Goal: Navigation & Orientation: Find specific page/section

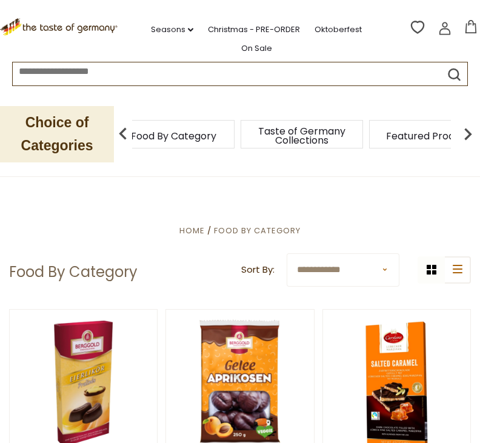
click at [182, 133] on span "Food By Category" at bounding box center [173, 135] width 85 height 9
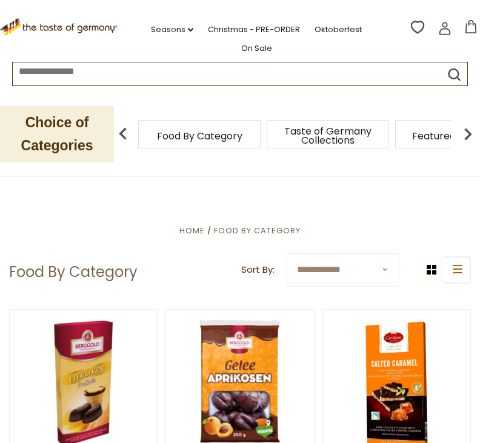
click at [188, 138] on span "Food By Category" at bounding box center [199, 135] width 85 height 9
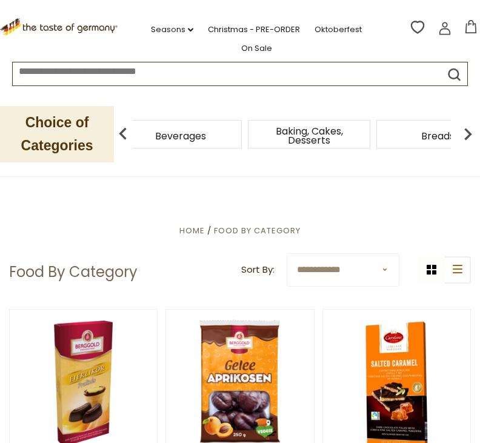
click at [471, 137] on img at bounding box center [468, 134] width 24 height 24
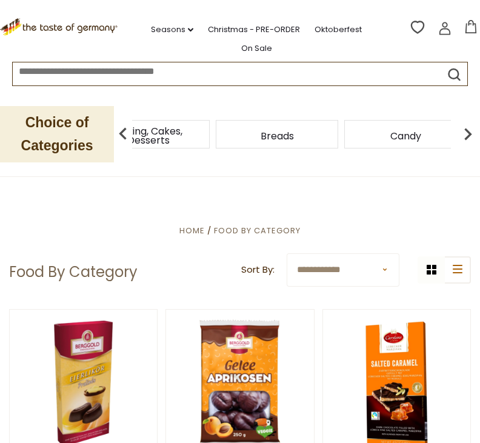
click at [469, 134] on img at bounding box center [468, 134] width 24 height 24
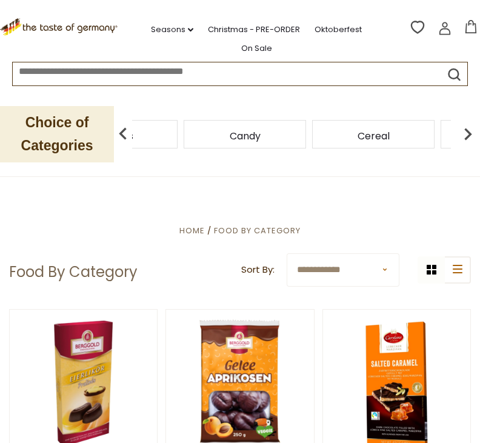
click at [468, 132] on img at bounding box center [468, 134] width 24 height 24
click at [466, 133] on img at bounding box center [468, 134] width 24 height 24
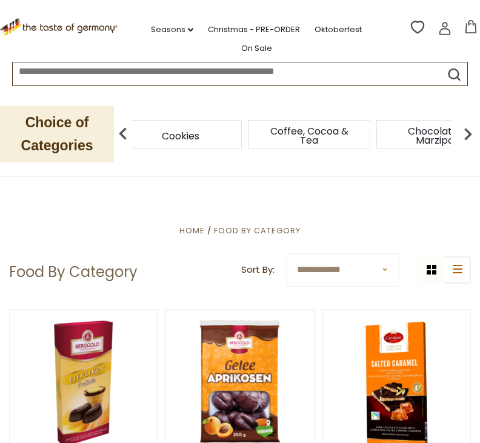
click at [470, 138] on img at bounding box center [468, 134] width 24 height 24
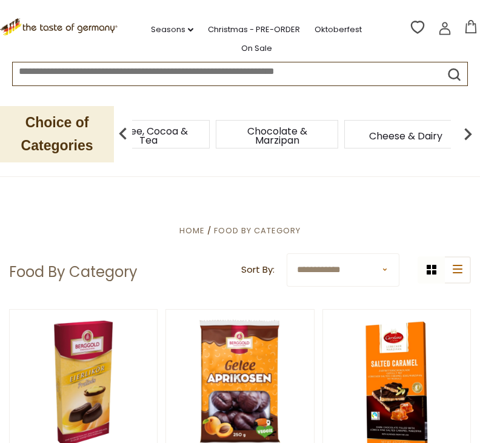
click at [469, 141] on img at bounding box center [468, 134] width 24 height 24
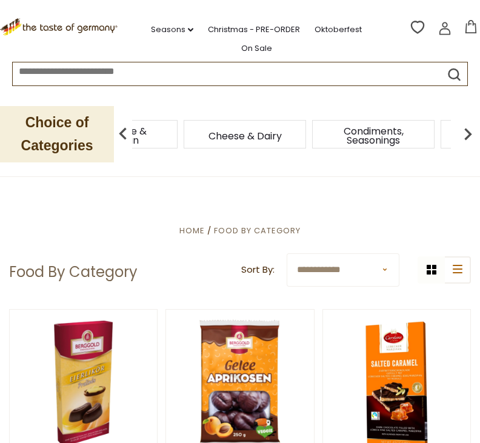
click at [469, 141] on img at bounding box center [468, 134] width 24 height 24
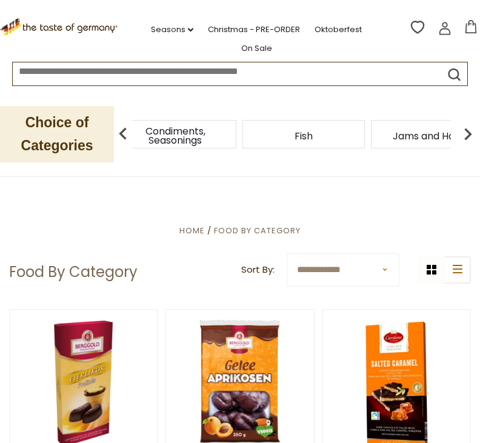
click at [84, 131] on span "Cheese & Dairy" at bounding box center [46, 135] width 73 height 9
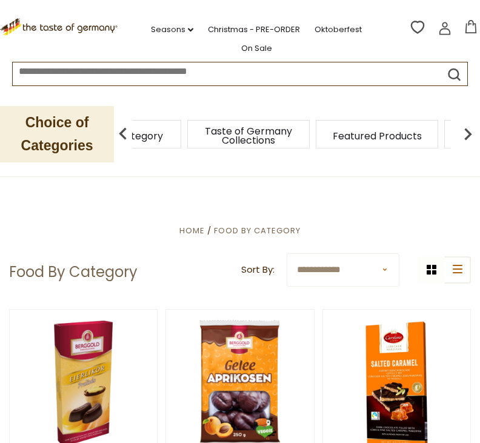
click at [464, 138] on img at bounding box center [468, 134] width 24 height 24
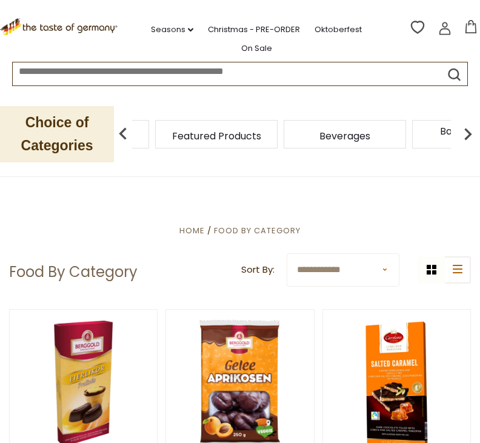
click at [469, 133] on img at bounding box center [468, 134] width 24 height 24
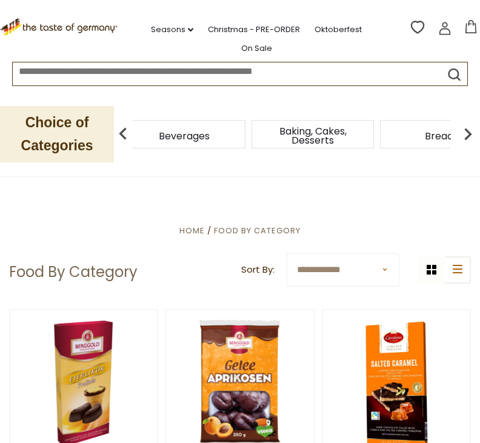
click at [463, 131] on img at bounding box center [468, 134] width 24 height 24
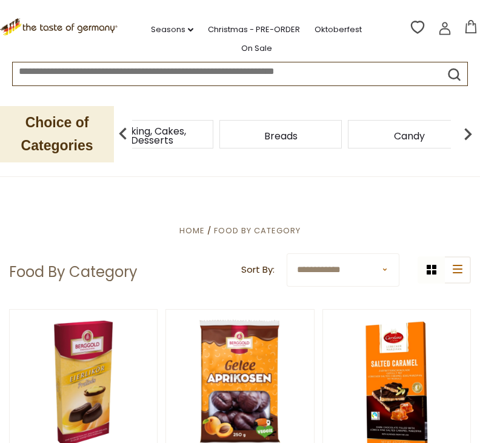
click at [464, 131] on img at bounding box center [468, 134] width 24 height 24
click at [467, 133] on img at bounding box center [468, 134] width 24 height 24
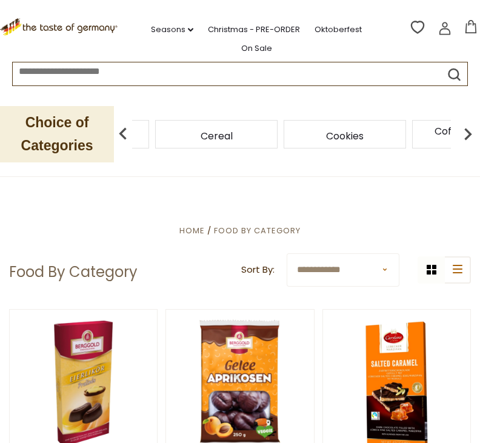
click at [468, 133] on img at bounding box center [468, 134] width 24 height 24
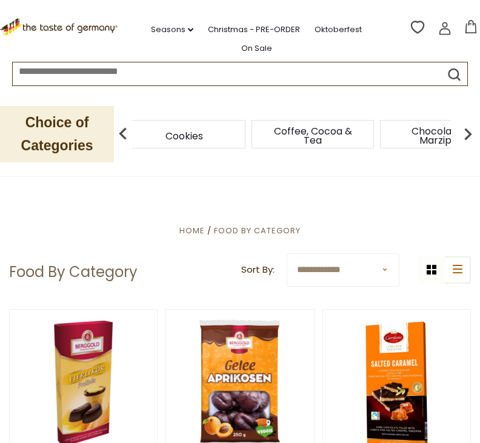
click at [468, 135] on img at bounding box center [468, 134] width 24 height 24
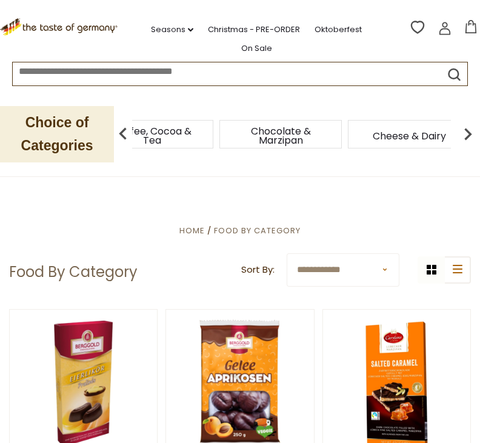
click at [418, 139] on span "Cheese & Dairy" at bounding box center [409, 135] width 73 height 9
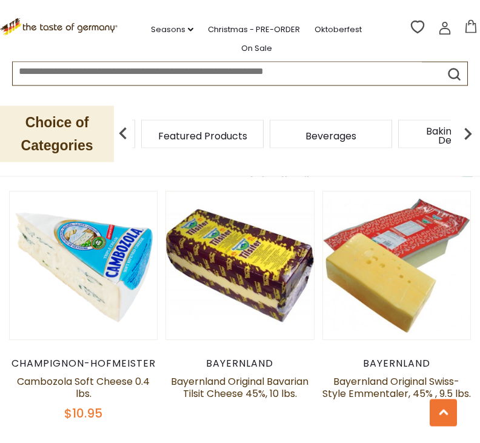
scroll to position [1065, 0]
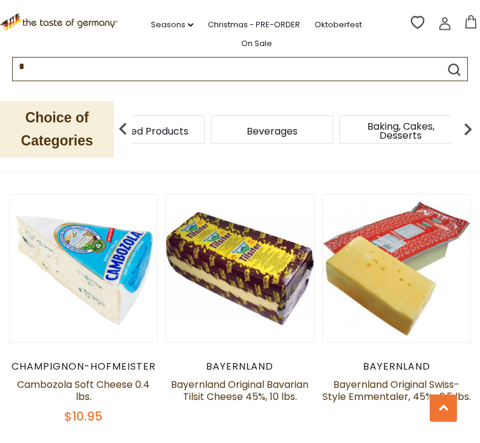
type input "*"
click at [475, 131] on img at bounding box center [468, 134] width 24 height 24
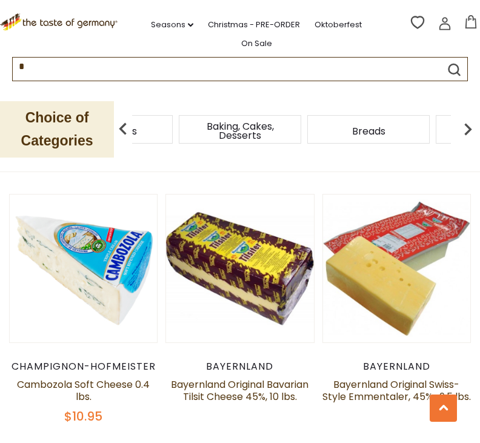
scroll to position [1070, 0]
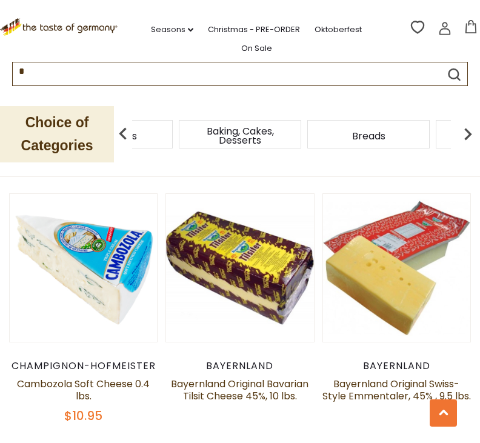
click at [466, 128] on img at bounding box center [468, 134] width 24 height 24
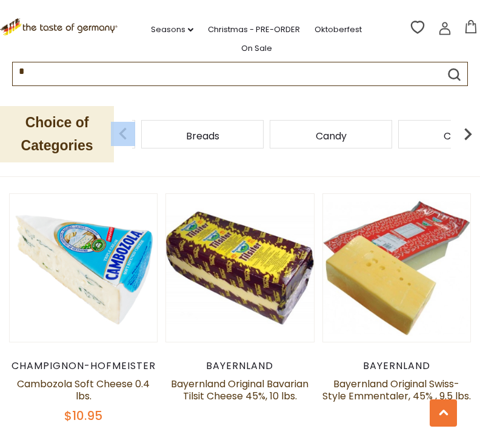
click at [310, 170] on div "Choice of Categories Food By Category Taste of Germany Collections Featured Pro…" at bounding box center [240, 134] width 480 height 84
click at [460, 140] on img at bounding box center [468, 134] width 24 height 24
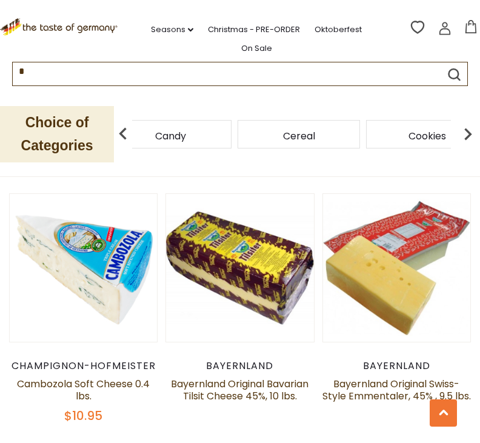
click at [464, 134] on img at bounding box center [468, 134] width 24 height 24
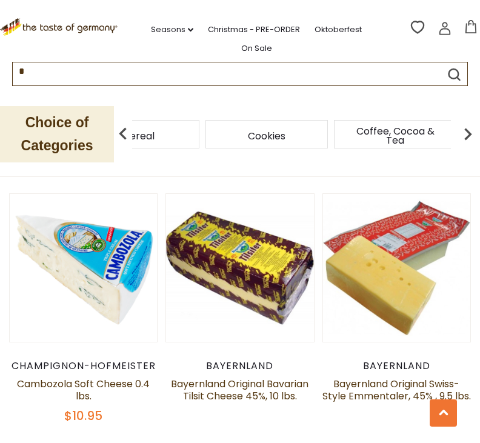
click at [468, 130] on img at bounding box center [468, 134] width 24 height 24
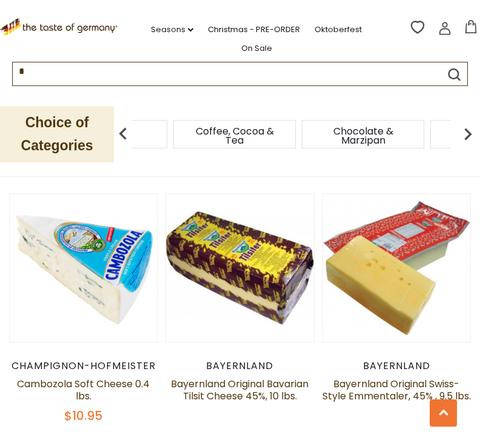
click at [463, 134] on img at bounding box center [468, 134] width 24 height 24
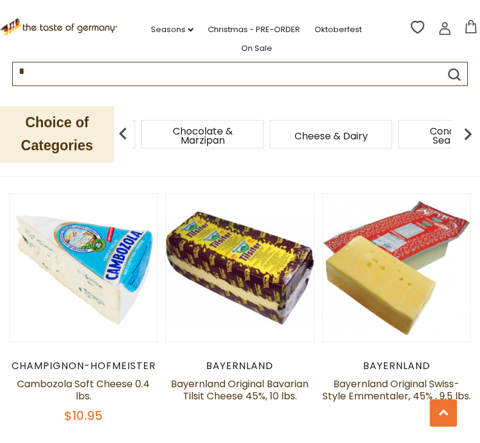
click at [463, 137] on img at bounding box center [468, 134] width 24 height 24
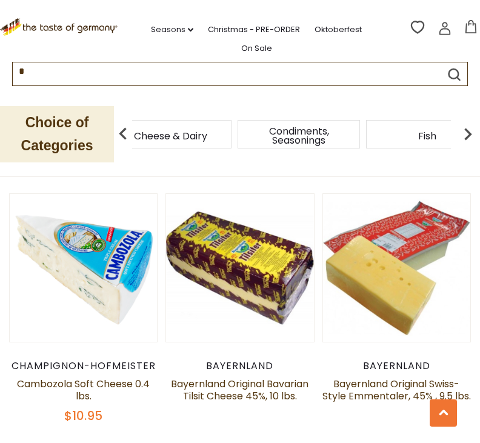
click at [468, 136] on img at bounding box center [468, 134] width 24 height 24
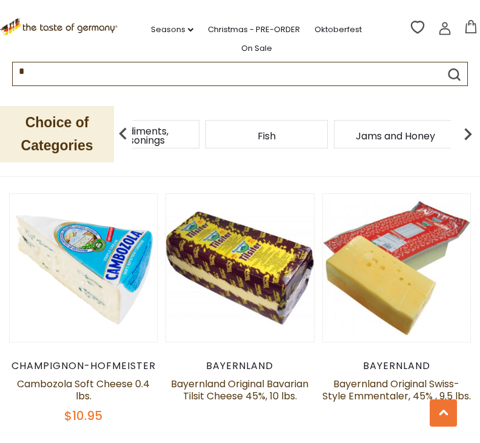
click at [467, 137] on img at bounding box center [468, 134] width 24 height 24
click at [466, 138] on img at bounding box center [468, 134] width 24 height 24
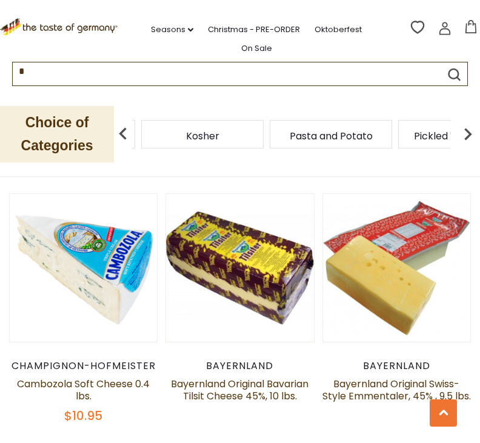
click at [469, 136] on img at bounding box center [468, 134] width 24 height 24
click at [472, 136] on img at bounding box center [468, 134] width 24 height 24
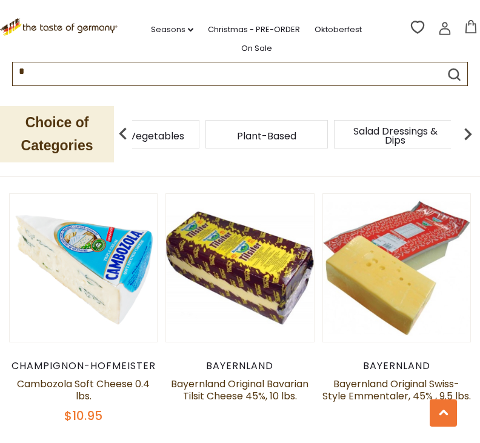
click at [466, 139] on img at bounding box center [468, 134] width 24 height 24
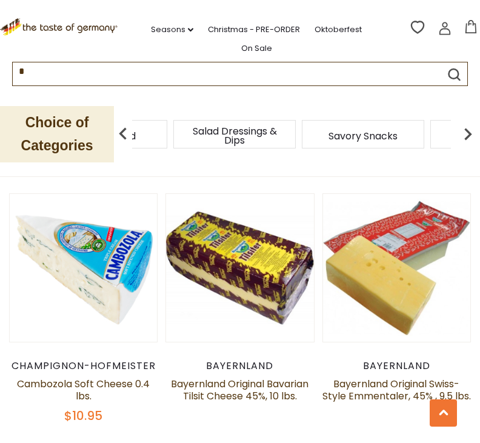
click at [465, 140] on img at bounding box center [468, 134] width 24 height 24
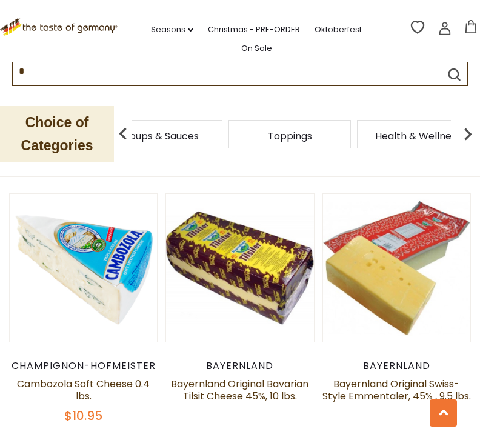
click at [55, 138] on span "Sausages" at bounding box center [32, 135] width 45 height 9
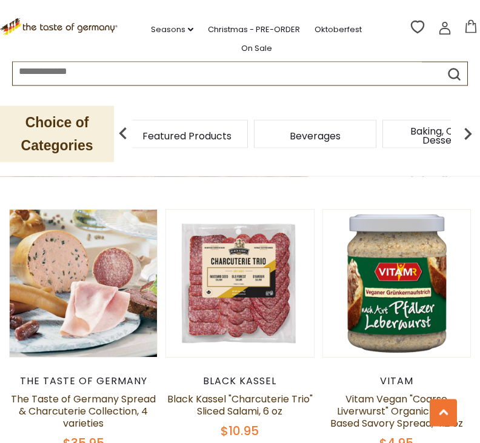
scroll to position [799, 0]
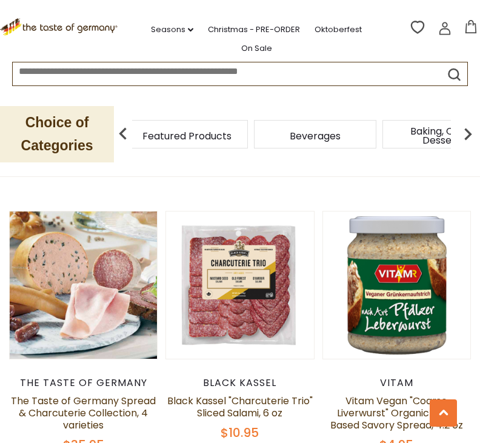
click at [233, 394] on link "Black Kassel "Charcuterie Trio" Sliced Salami, 6 oz" at bounding box center [239, 407] width 145 height 26
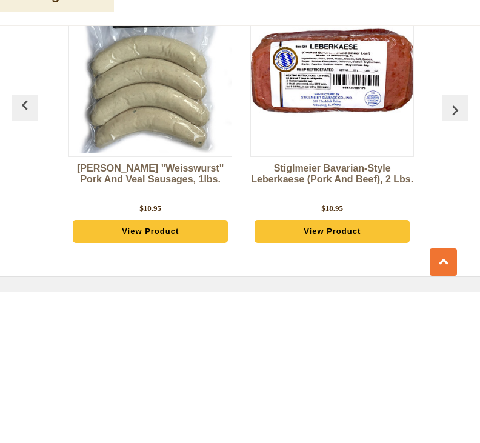
scroll to position [3973, 0]
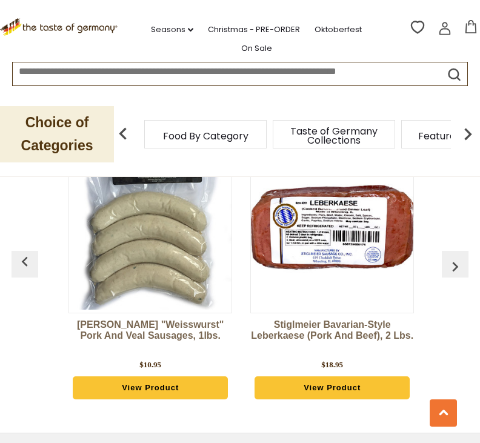
type input "*"
click at [469, 133] on img at bounding box center [468, 134] width 24 height 24
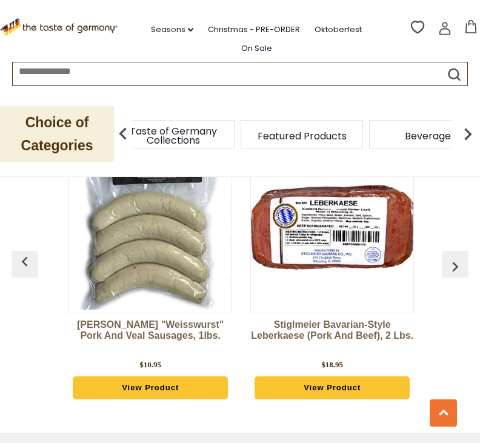
click at [464, 132] on img at bounding box center [468, 134] width 24 height 24
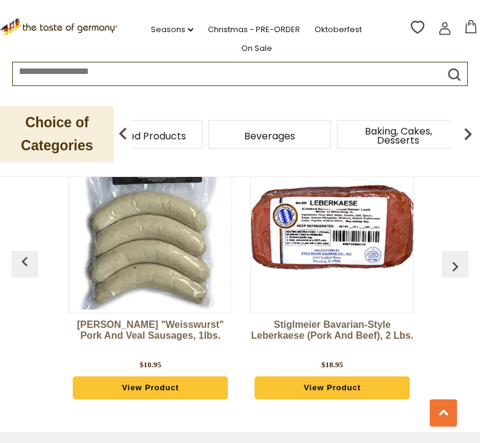
click at [468, 130] on img at bounding box center [468, 134] width 24 height 24
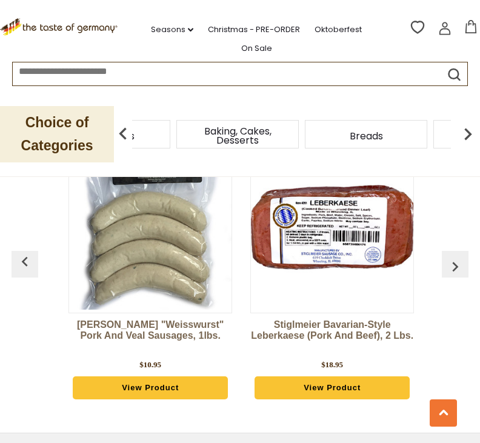
click at [467, 128] on img at bounding box center [468, 134] width 24 height 24
click at [463, 135] on img at bounding box center [468, 134] width 24 height 24
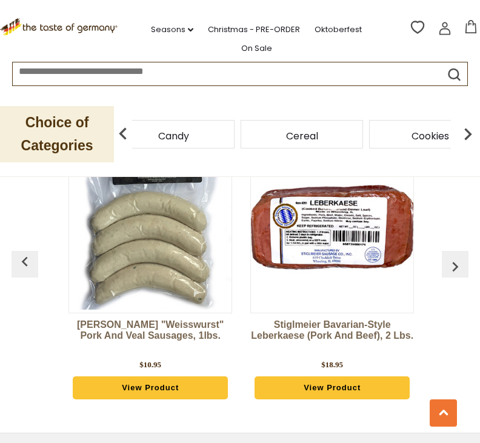
click at [459, 139] on img at bounding box center [468, 134] width 24 height 24
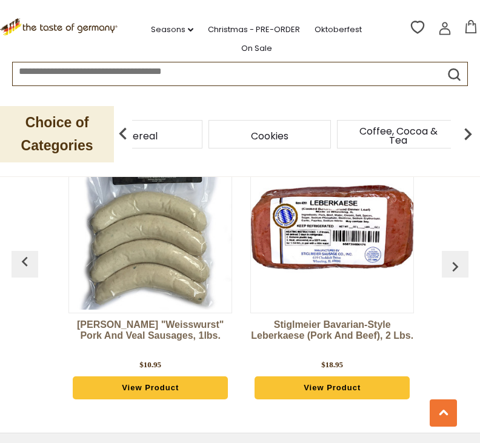
click at [465, 133] on img at bounding box center [468, 134] width 24 height 24
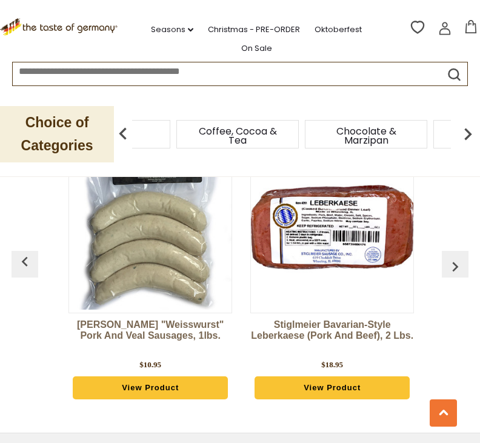
click at [468, 132] on img at bounding box center [468, 134] width 24 height 24
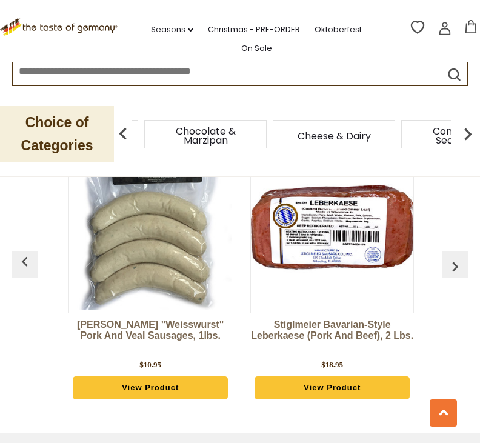
click at [467, 135] on img at bounding box center [468, 134] width 24 height 24
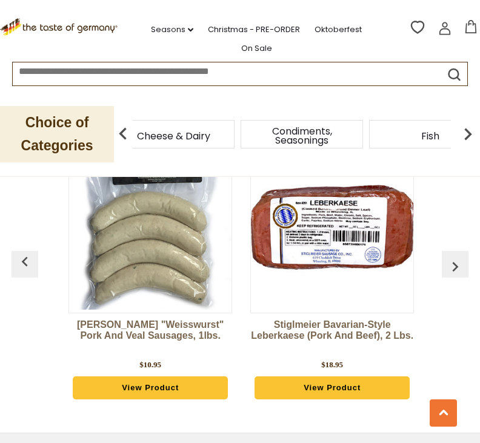
click at [472, 130] on img at bounding box center [468, 134] width 24 height 24
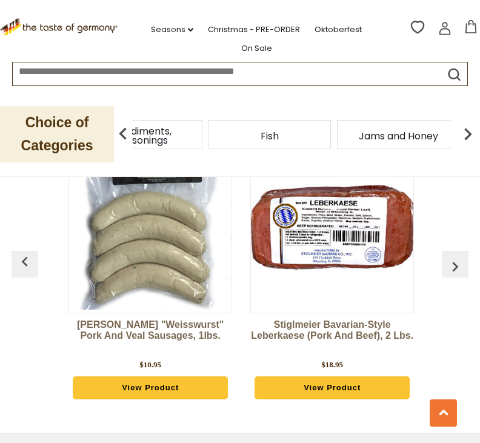
click at [470, 130] on img at bounding box center [468, 134] width 24 height 24
click at [466, 132] on img at bounding box center [468, 134] width 24 height 24
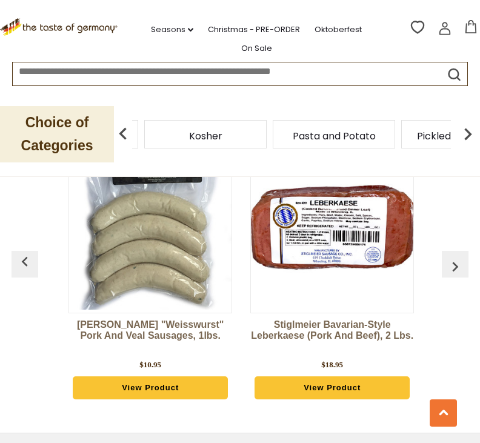
click at [461, 141] on img at bounding box center [468, 134] width 24 height 24
click at [468, 138] on img at bounding box center [468, 134] width 24 height 24
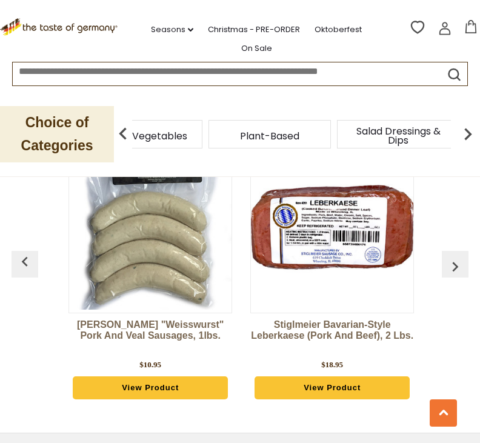
click at [466, 137] on img at bounding box center [468, 134] width 24 height 24
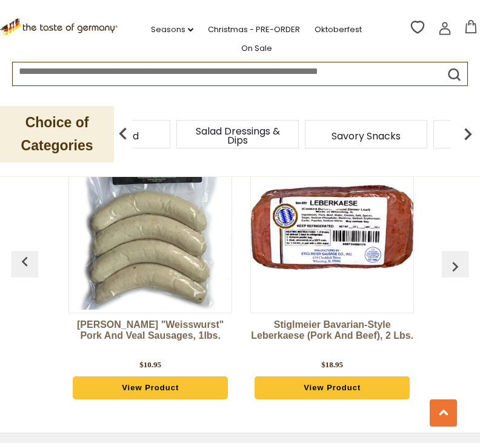
click at [461, 144] on img at bounding box center [468, 134] width 24 height 24
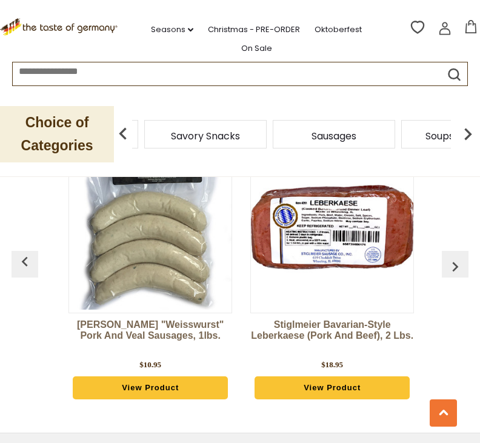
click at [475, 138] on img at bounding box center [468, 134] width 24 height 24
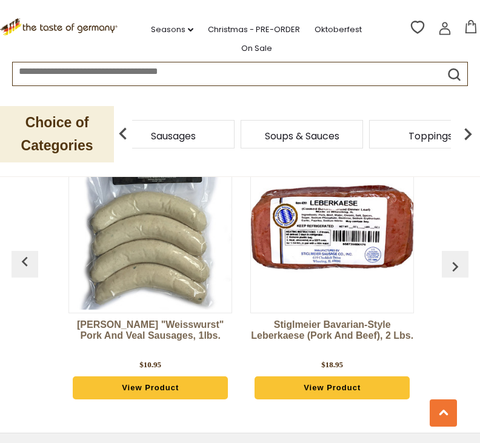
click at [472, 133] on img at bounding box center [468, 134] width 24 height 24
click at [472, 134] on img at bounding box center [468, 134] width 24 height 24
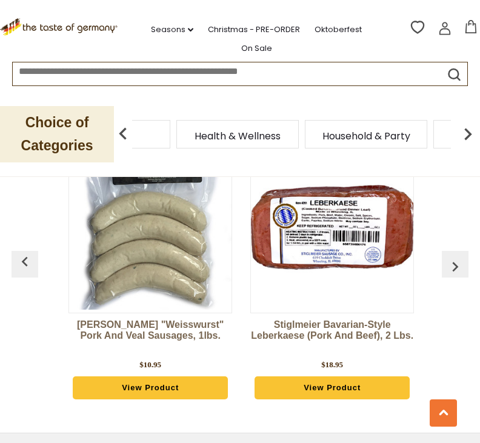
click at [470, 136] on img at bounding box center [468, 134] width 24 height 24
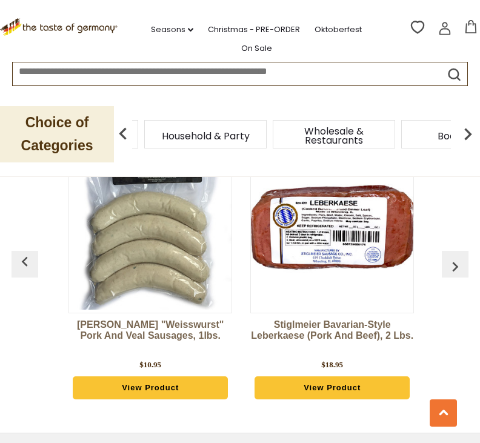
click at [471, 139] on img at bounding box center [468, 134] width 24 height 24
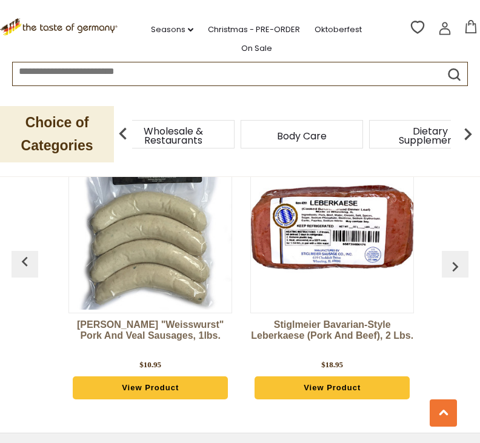
click at [466, 138] on img at bounding box center [468, 134] width 24 height 24
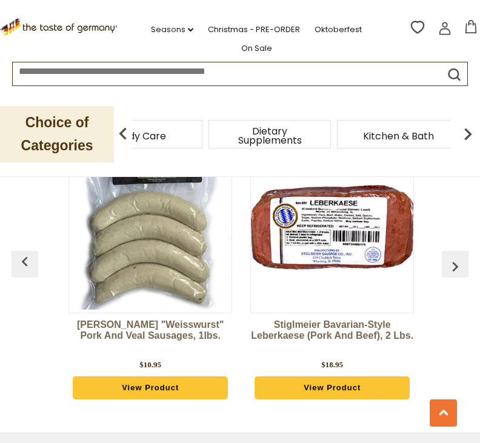
click at [470, 137] on img at bounding box center [468, 134] width 24 height 24
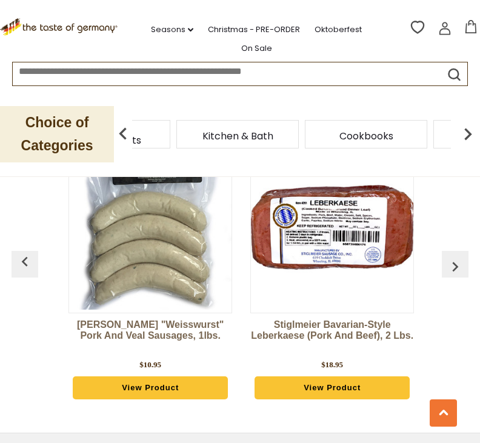
click at [464, 137] on img at bounding box center [468, 134] width 24 height 24
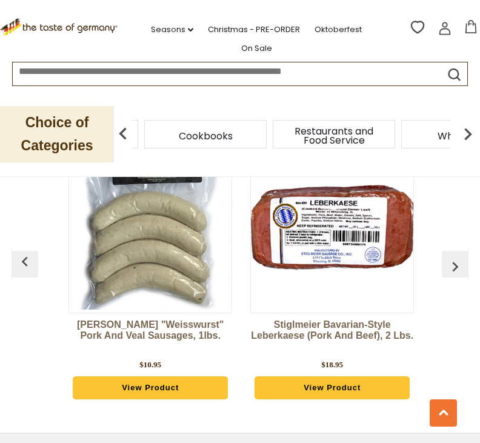
click at [466, 137] on img at bounding box center [468, 134] width 24 height 24
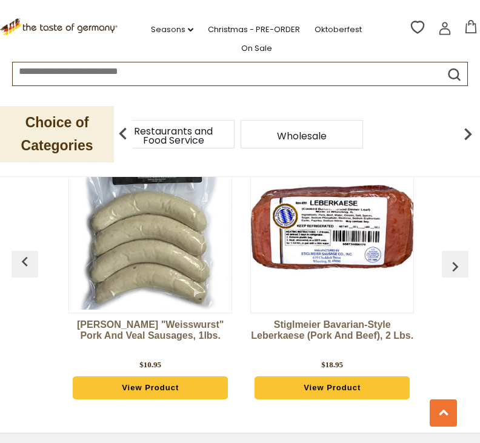
click at [115, 142] on img at bounding box center [123, 134] width 24 height 24
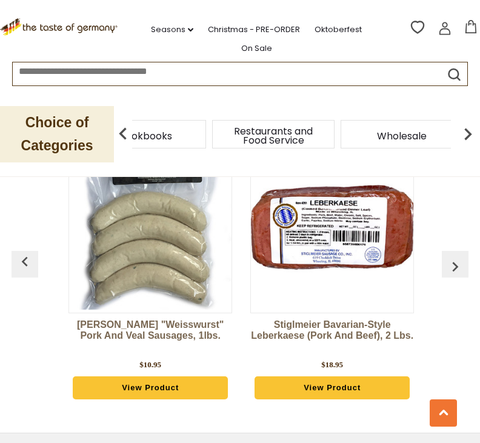
click at [131, 136] on img at bounding box center [123, 134] width 24 height 24
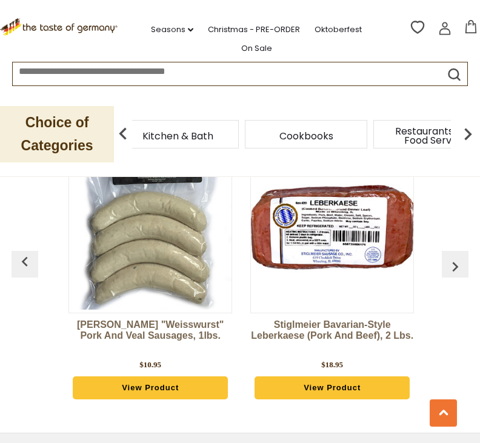
click at [130, 134] on img at bounding box center [123, 134] width 24 height 24
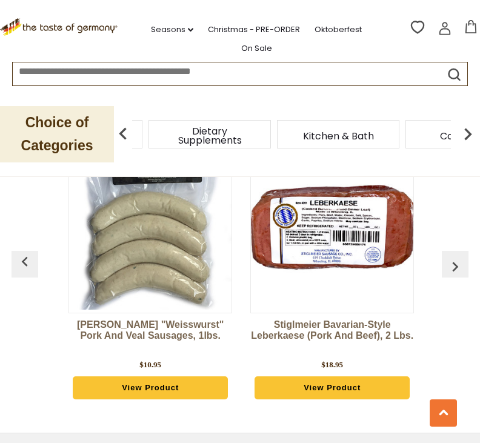
click at [128, 135] on img at bounding box center [123, 134] width 24 height 24
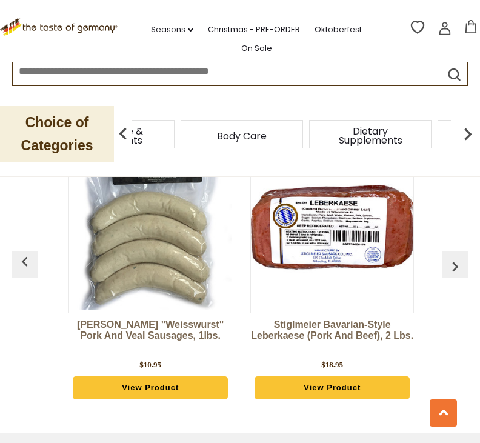
click at [128, 139] on img at bounding box center [123, 134] width 24 height 24
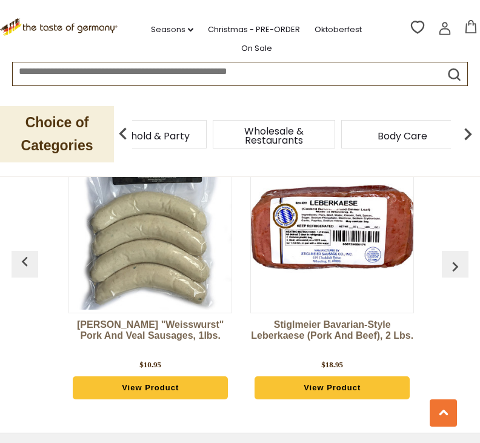
click at [133, 138] on img at bounding box center [123, 134] width 24 height 24
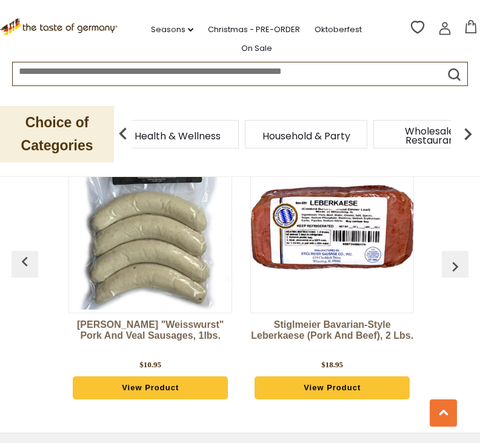
click at [126, 138] on img at bounding box center [123, 134] width 24 height 24
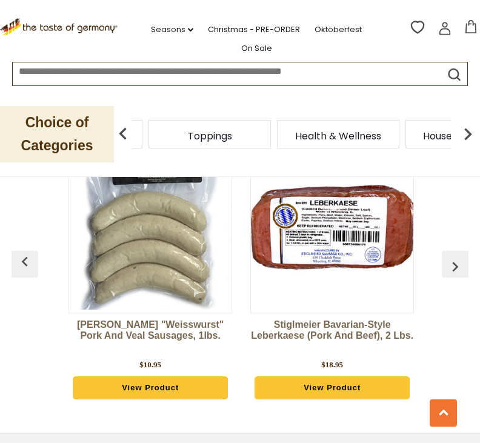
click at [127, 140] on img at bounding box center [123, 134] width 24 height 24
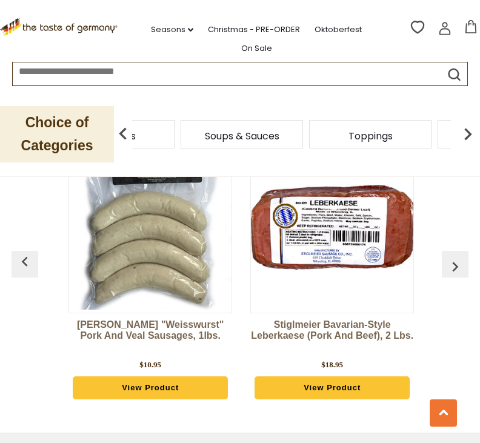
click at [125, 134] on img at bounding box center [123, 134] width 24 height 24
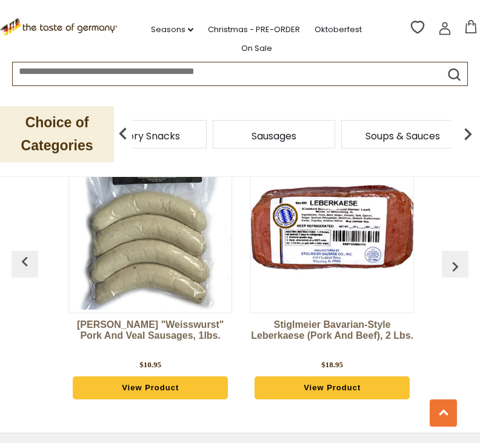
click at [395, 138] on span "Soups & Sauces" at bounding box center [402, 135] width 75 height 9
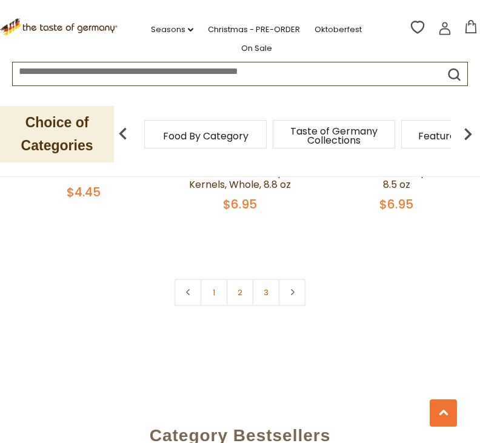
scroll to position [3361, 0]
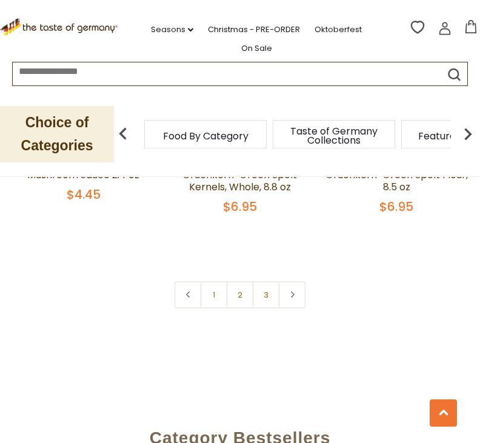
click at [234, 299] on link "2" at bounding box center [240, 294] width 27 height 27
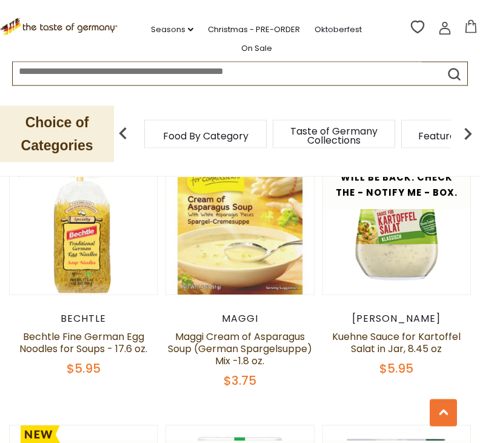
scroll to position [2365, 0]
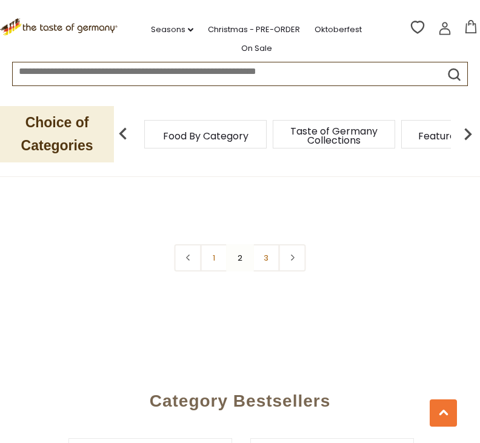
click at [270, 267] on link "3" at bounding box center [266, 257] width 27 height 27
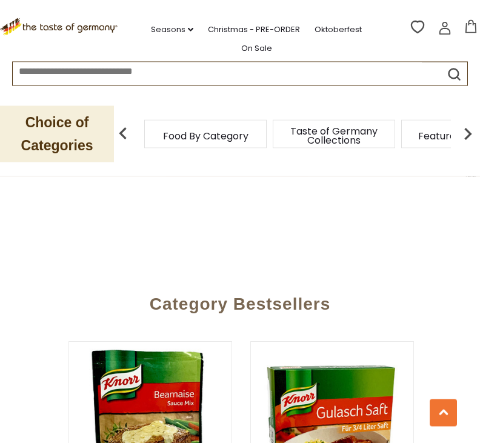
scroll to position [2409, 0]
